Goal: Task Accomplishment & Management: Use online tool/utility

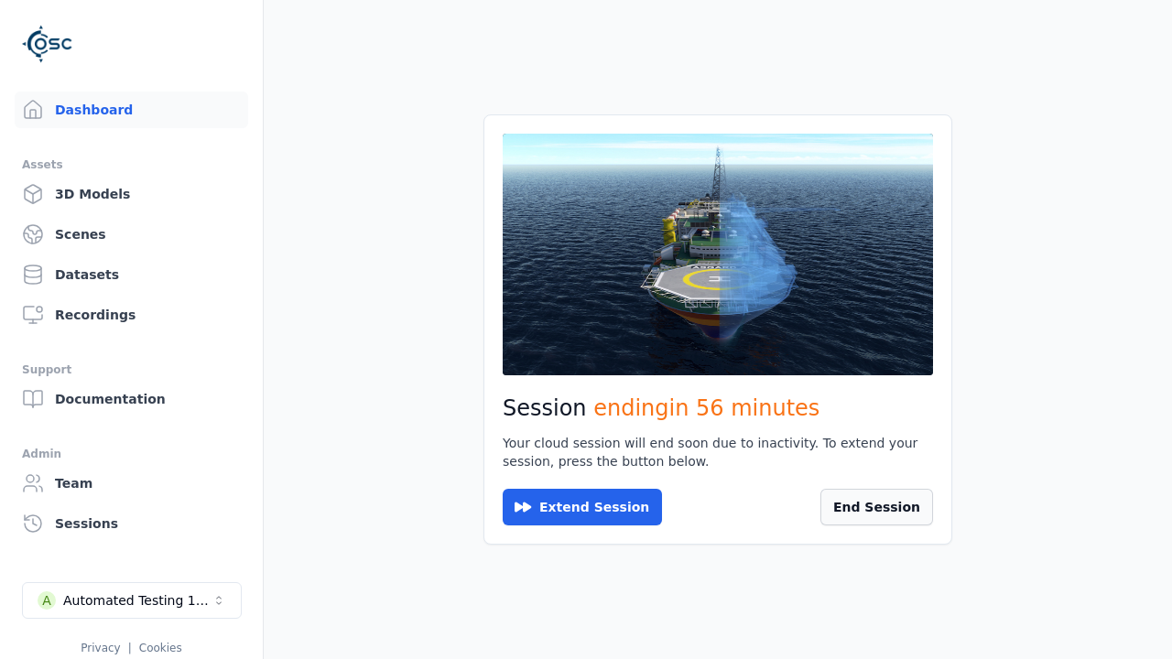
click at [888, 504] on button "End Session" at bounding box center [876, 507] width 113 height 37
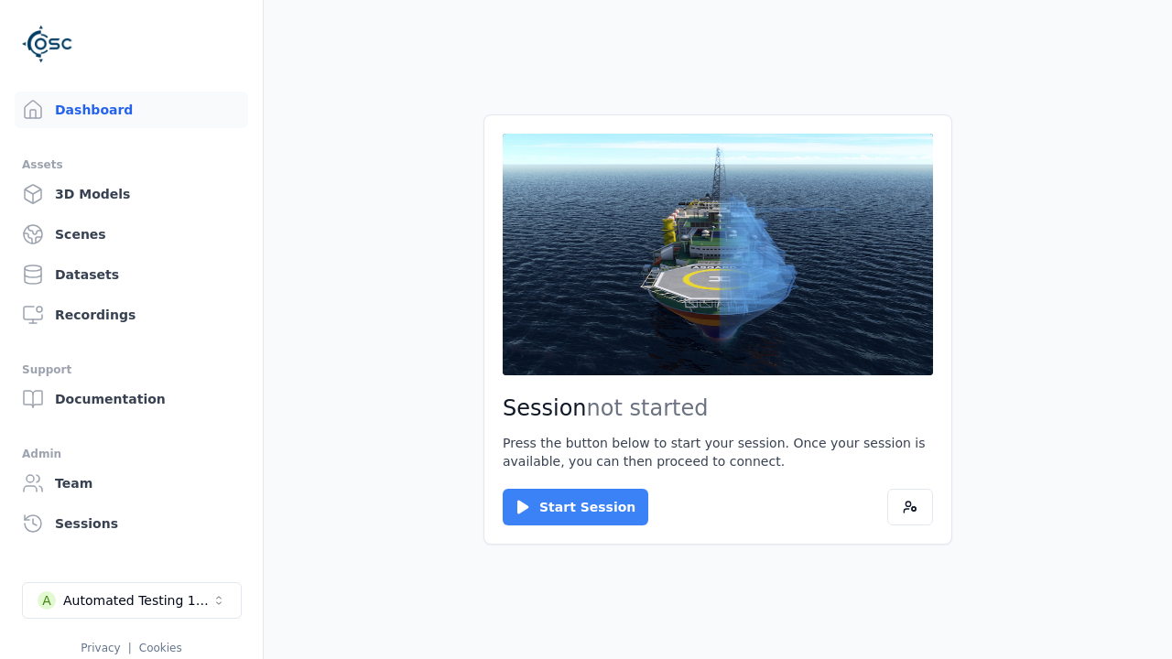
click at [564, 507] on button "Start Session" at bounding box center [576, 507] width 146 height 37
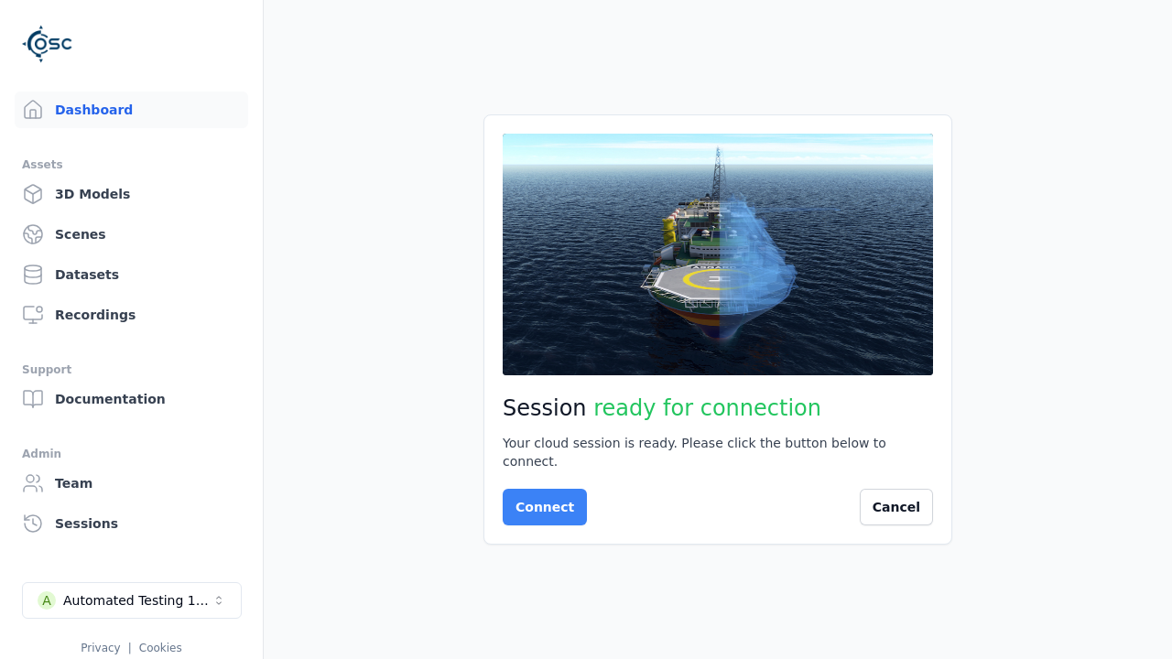
click at [539, 498] on button "Connect" at bounding box center [545, 507] width 84 height 37
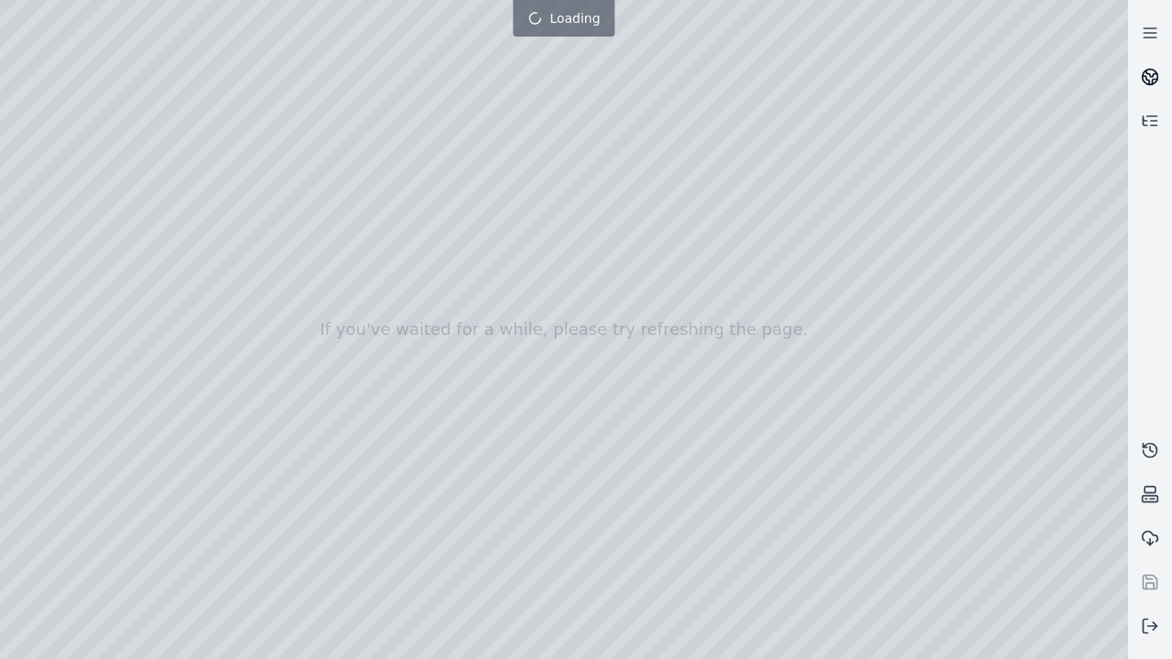
click at [1139, 76] on link at bounding box center [1150, 77] width 44 height 44
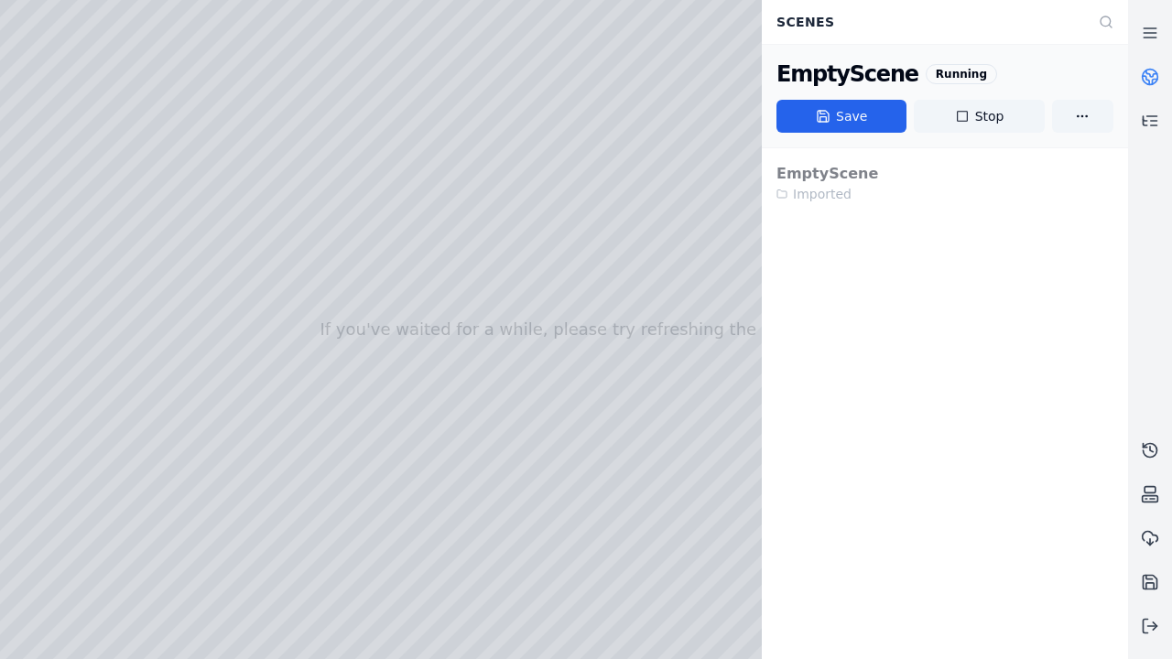
click at [817, 658] on html "If you've waited for a while, please try refreshing the page. Scenes EmptyScene…" at bounding box center [586, 329] width 1172 height 659
